Goal: Task Accomplishment & Management: Manage account settings

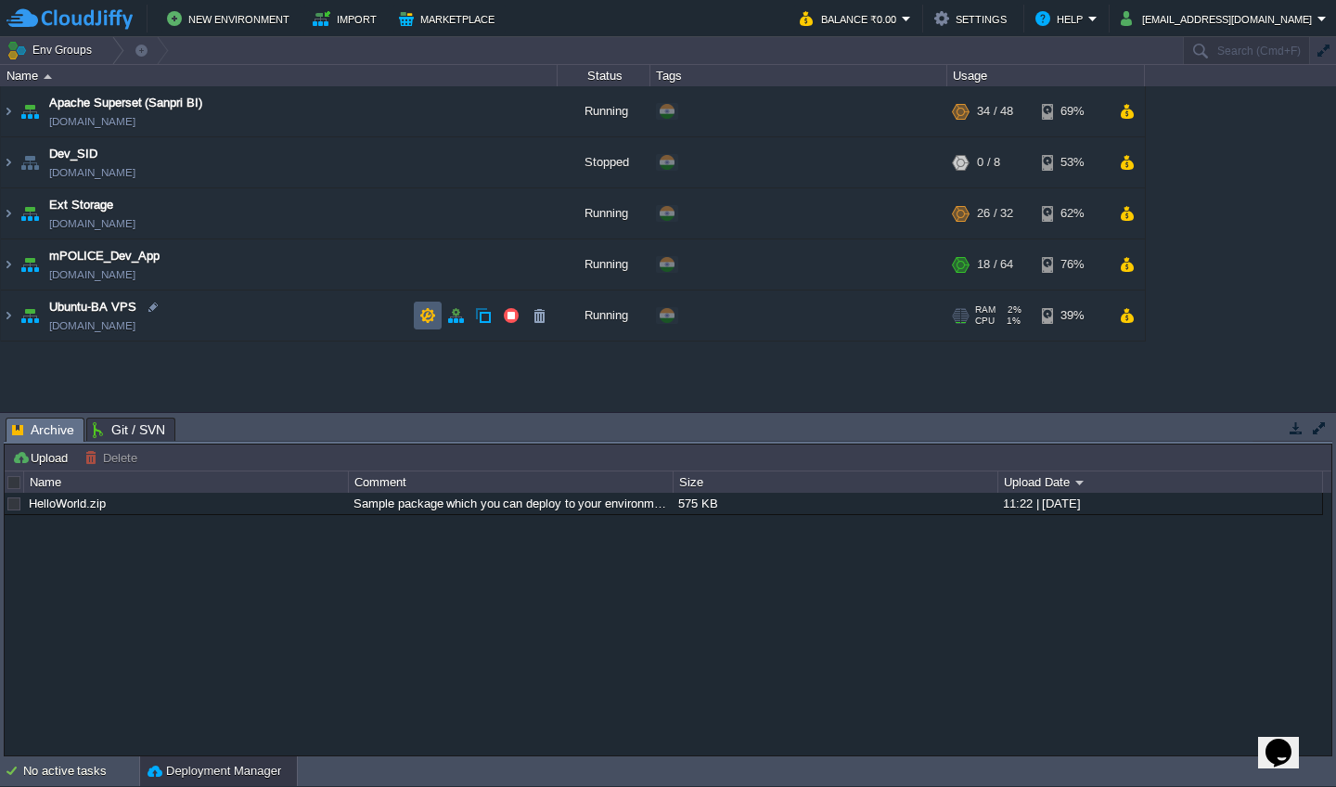
click at [432, 315] on button "button" at bounding box center [427, 315] width 17 height 17
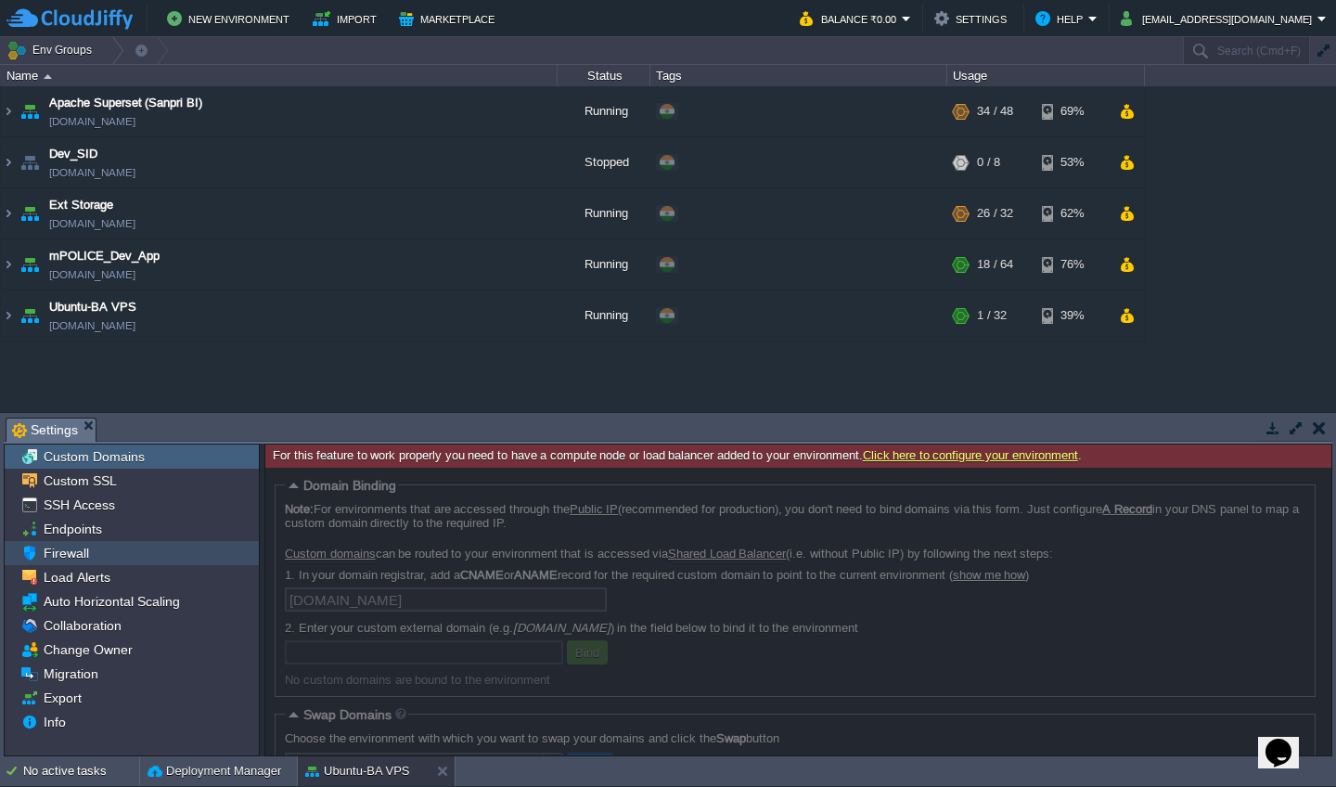
click at [125, 554] on div "Firewall" at bounding box center [132, 553] width 254 height 24
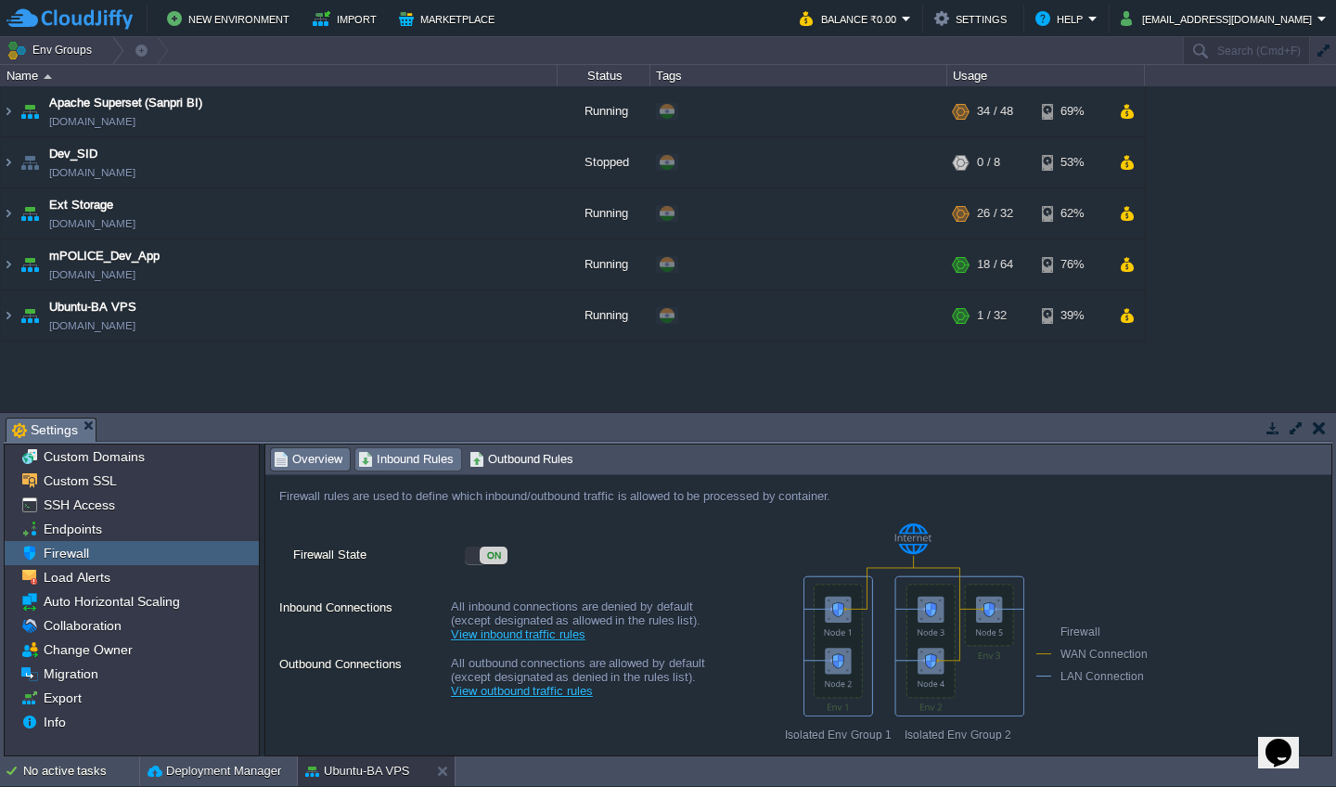
click at [408, 451] on span "Inbound Rules" at bounding box center [406, 459] width 96 height 20
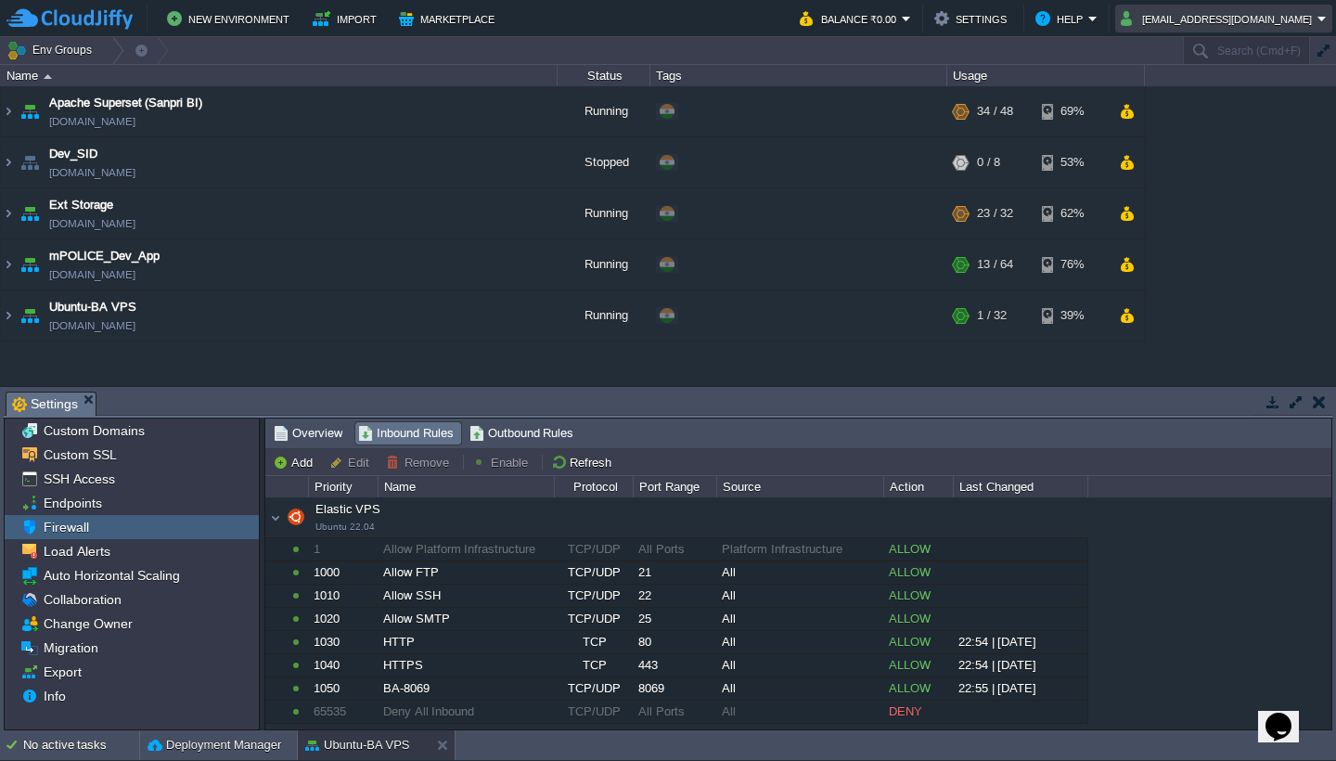
click at [671, 27] on button "devops@sanpri.net" at bounding box center [1219, 18] width 197 height 22
click at [671, 100] on link "Sign out" at bounding box center [1257, 98] width 143 height 20
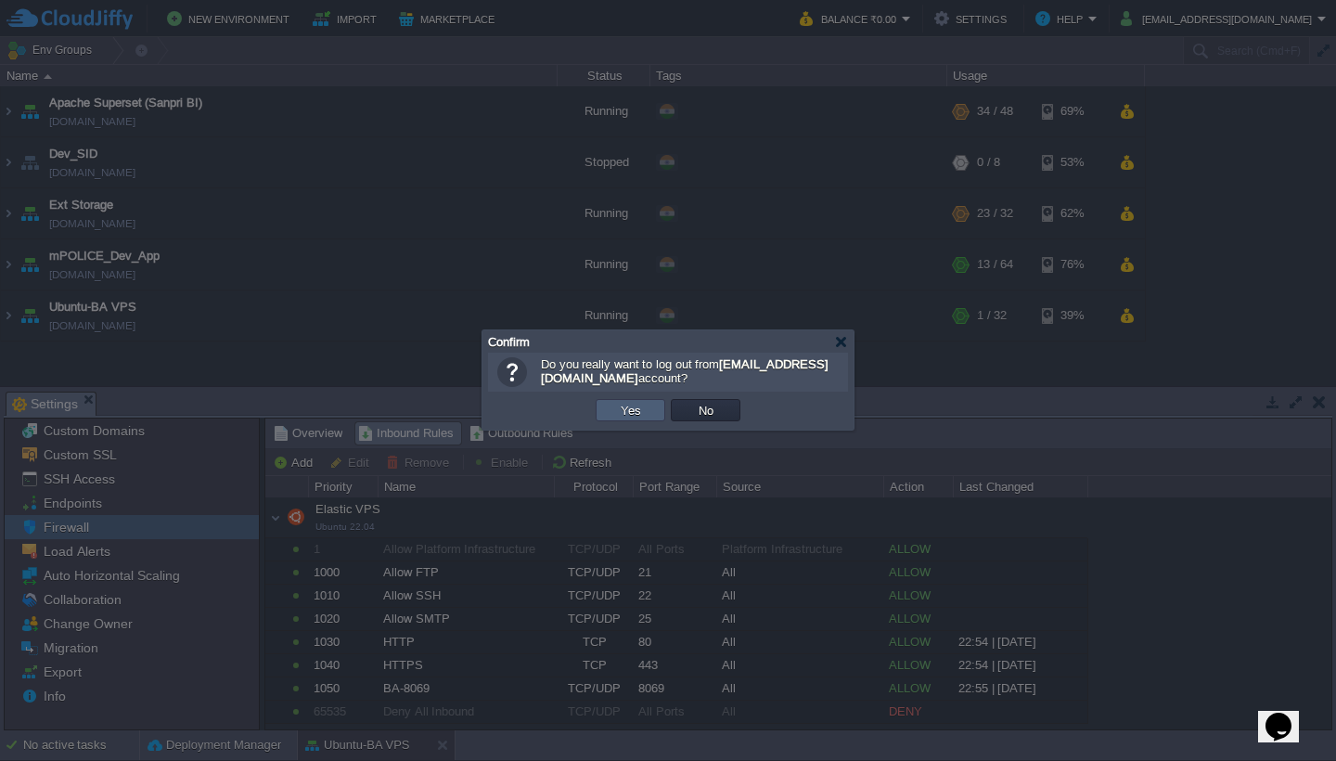
click at [636, 406] on button "Yes" at bounding box center [631, 410] width 32 height 17
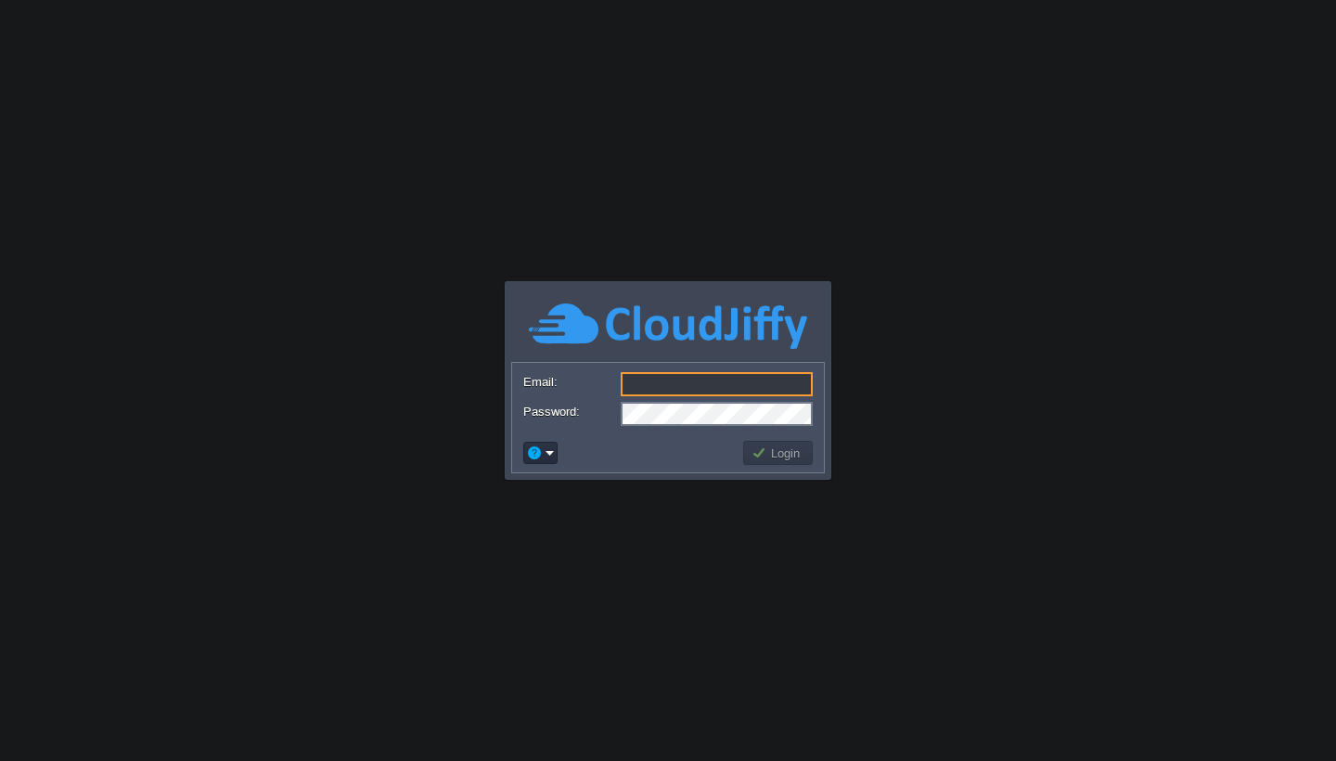
type input "[EMAIL_ADDRESS][DOMAIN_NAME]"
click at [776, 457] on button "Login" at bounding box center [779, 452] width 54 height 17
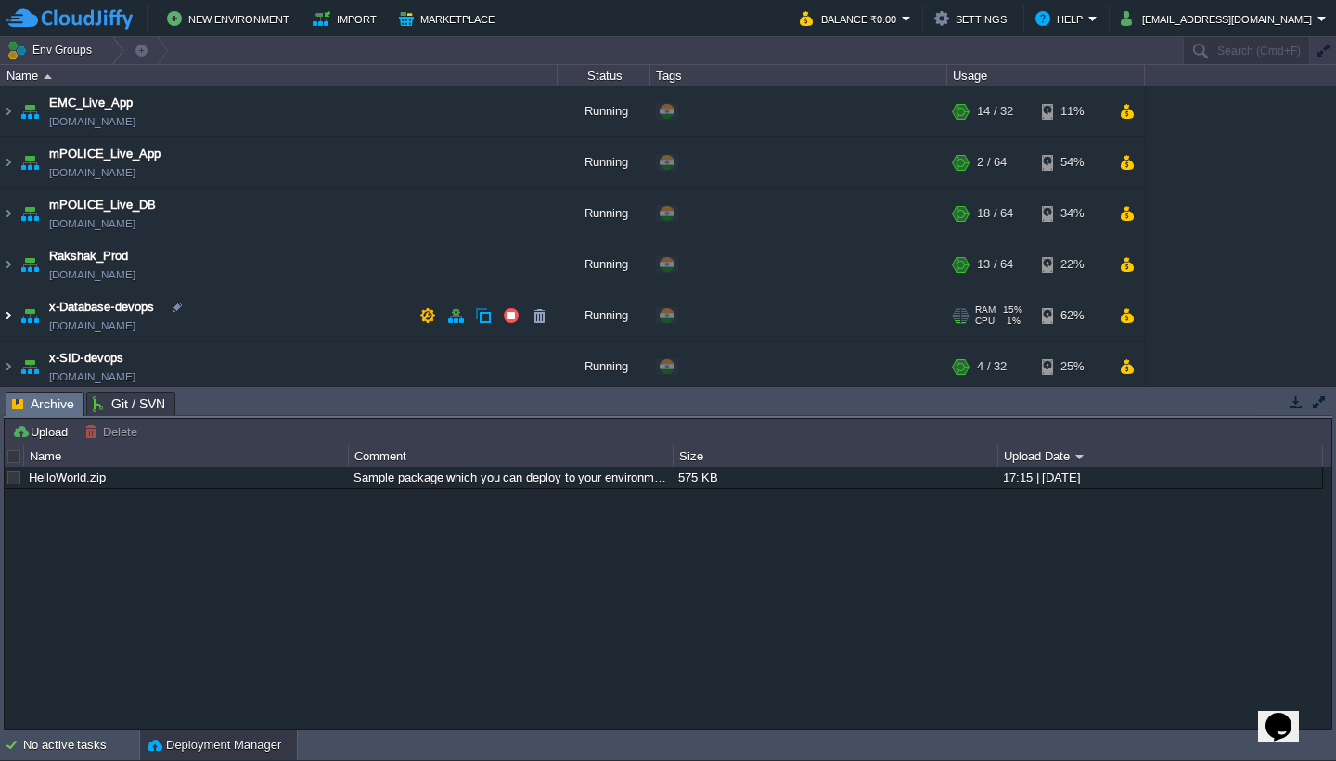
click at [11, 315] on img at bounding box center [8, 315] width 15 height 50
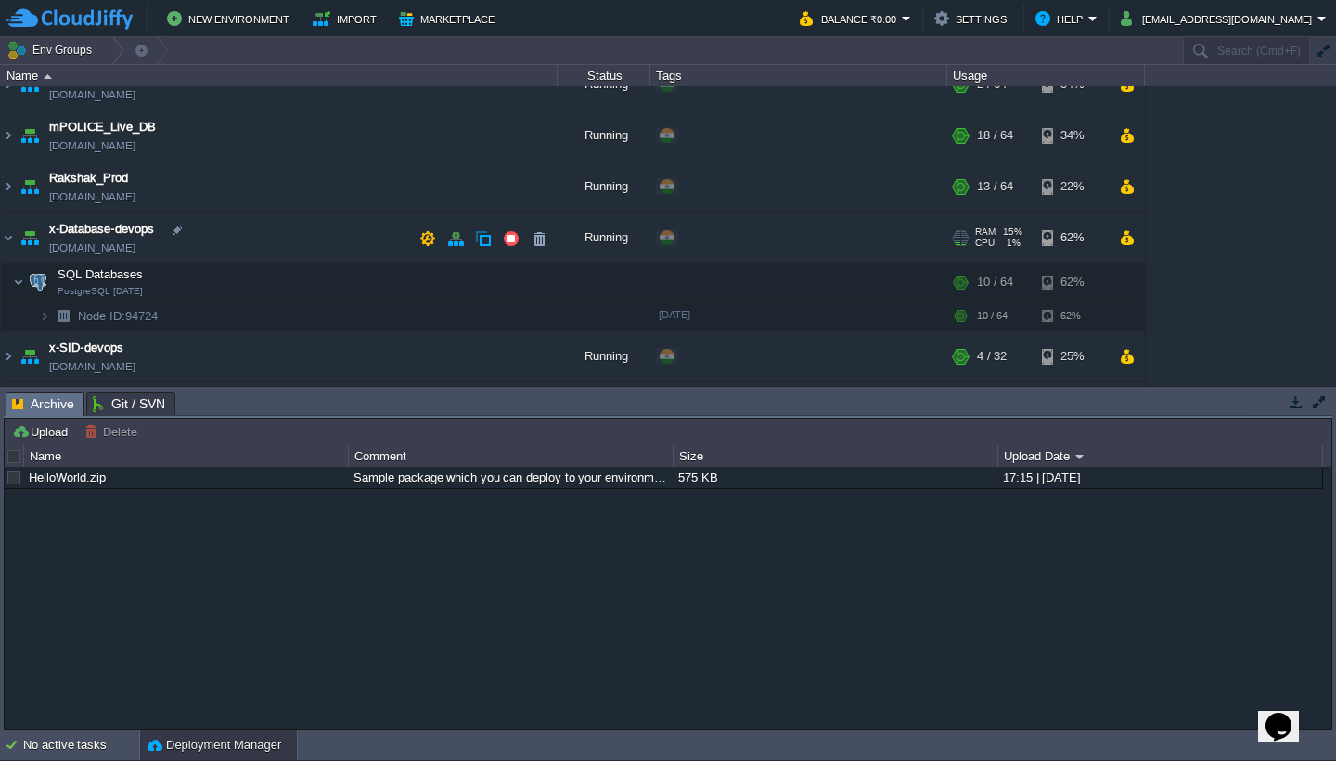
scroll to position [78, 0]
click at [307, 322] on button "button" at bounding box center [307, 315] width 17 height 17
